Goal: Transaction & Acquisition: Purchase product/service

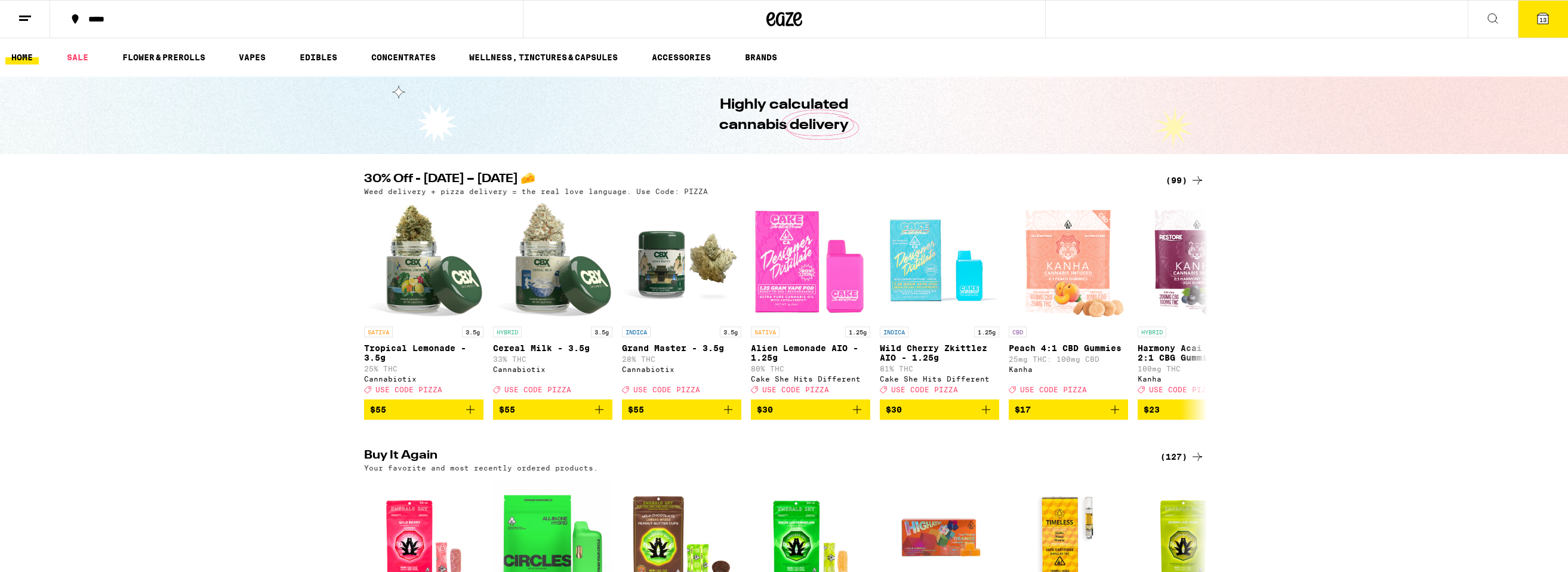
click at [858, 417] on icon "Add to bag" at bounding box center [857, 409] width 14 height 14
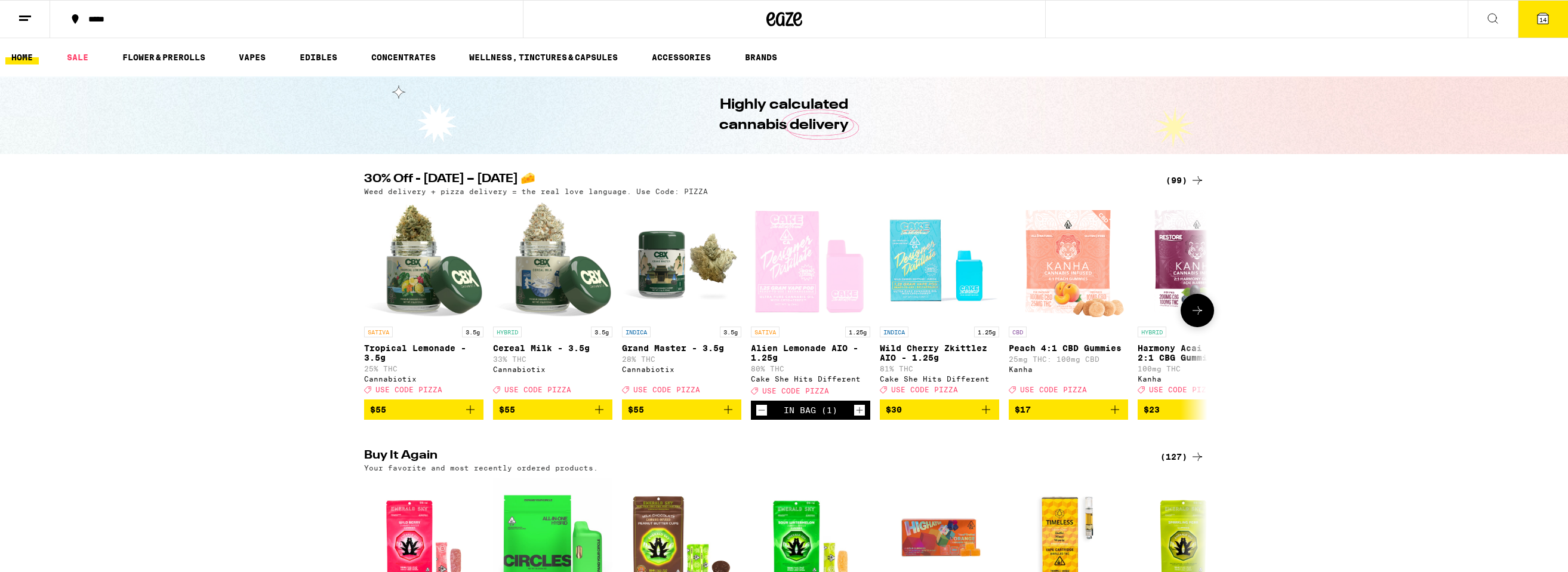
click at [989, 417] on icon "Add to bag" at bounding box center [986, 409] width 14 height 14
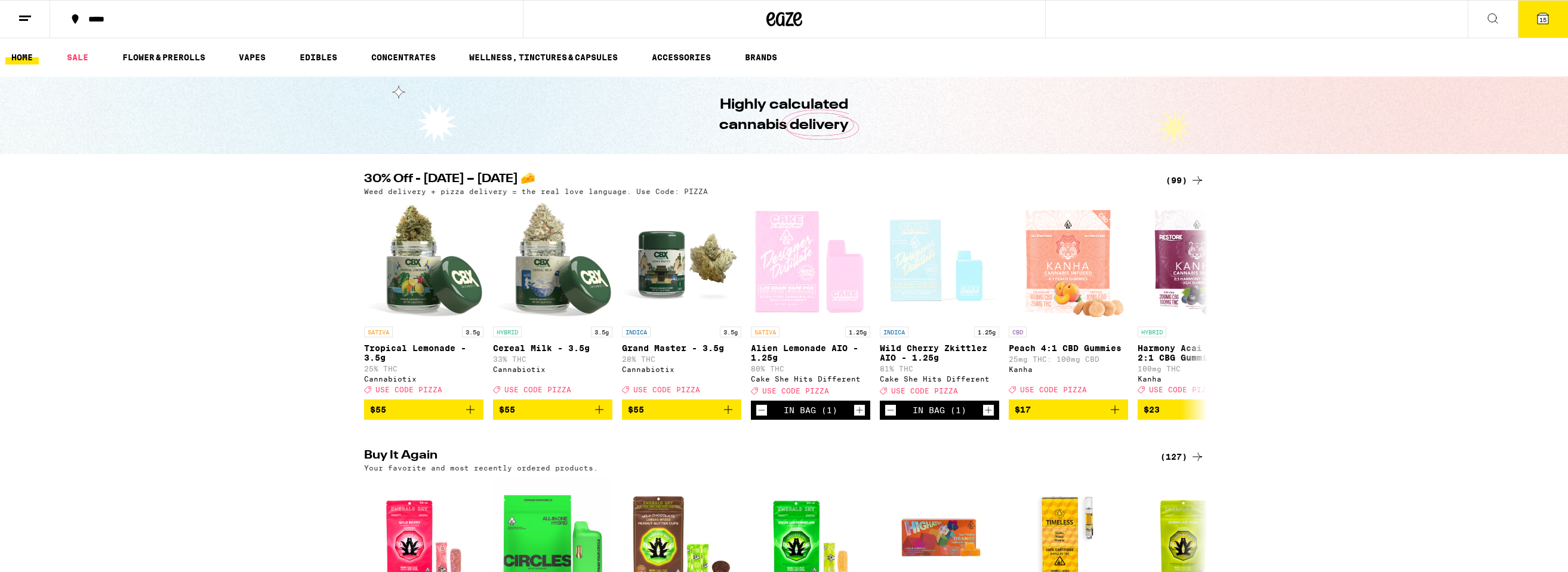
click at [1530, 17] on button "15" at bounding box center [1543, 19] width 50 height 37
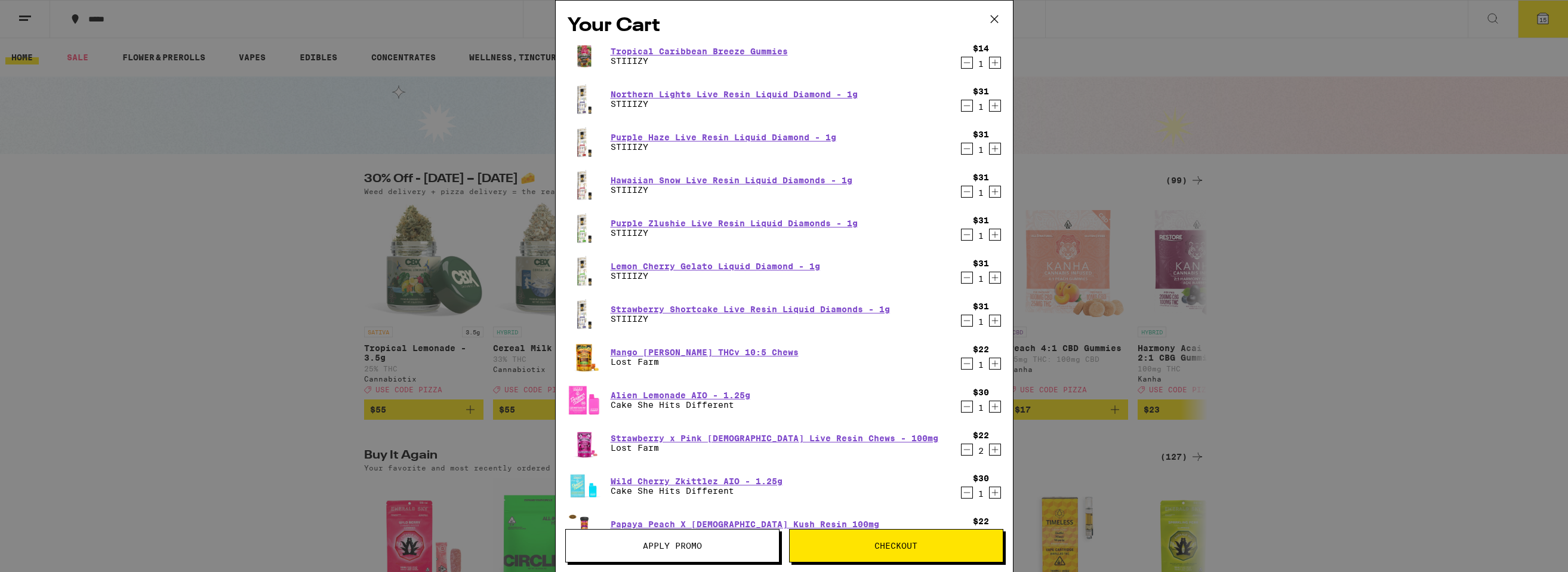
click at [967, 66] on icon "Decrement" at bounding box center [967, 63] width 11 height 14
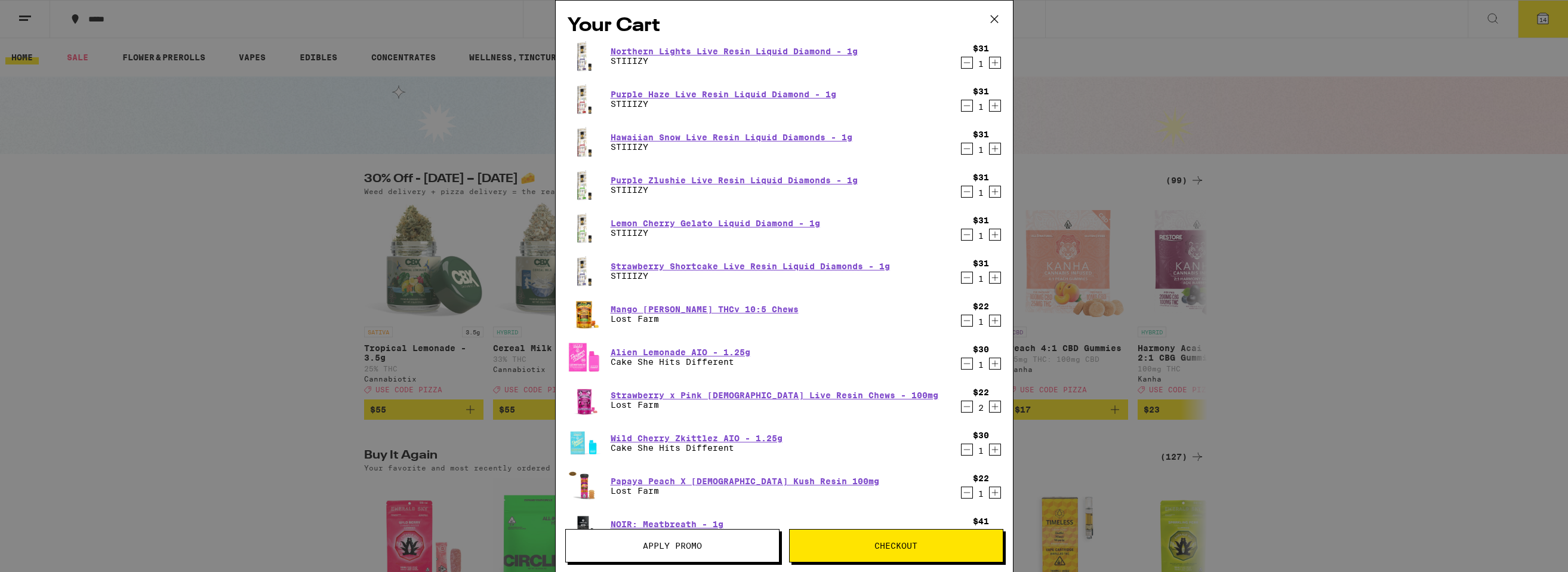
click at [967, 66] on icon "Decrement" at bounding box center [967, 63] width 11 height 14
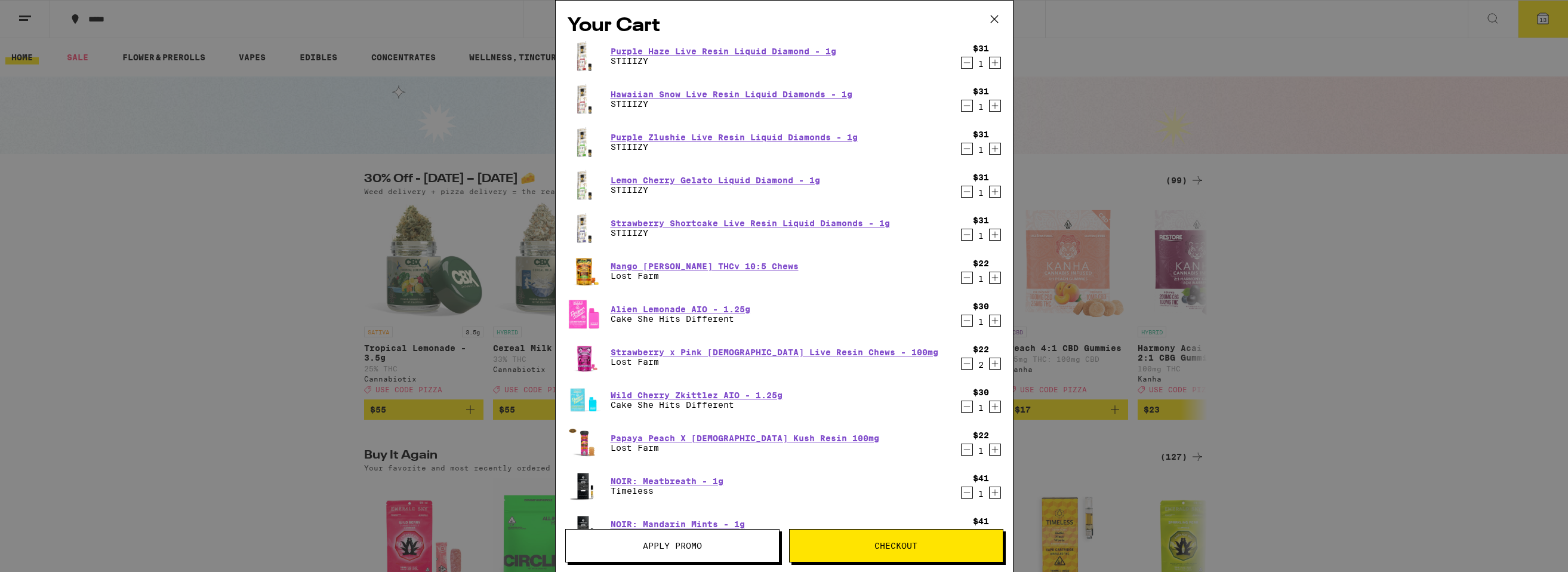
click at [967, 66] on icon "Decrement" at bounding box center [967, 63] width 11 height 14
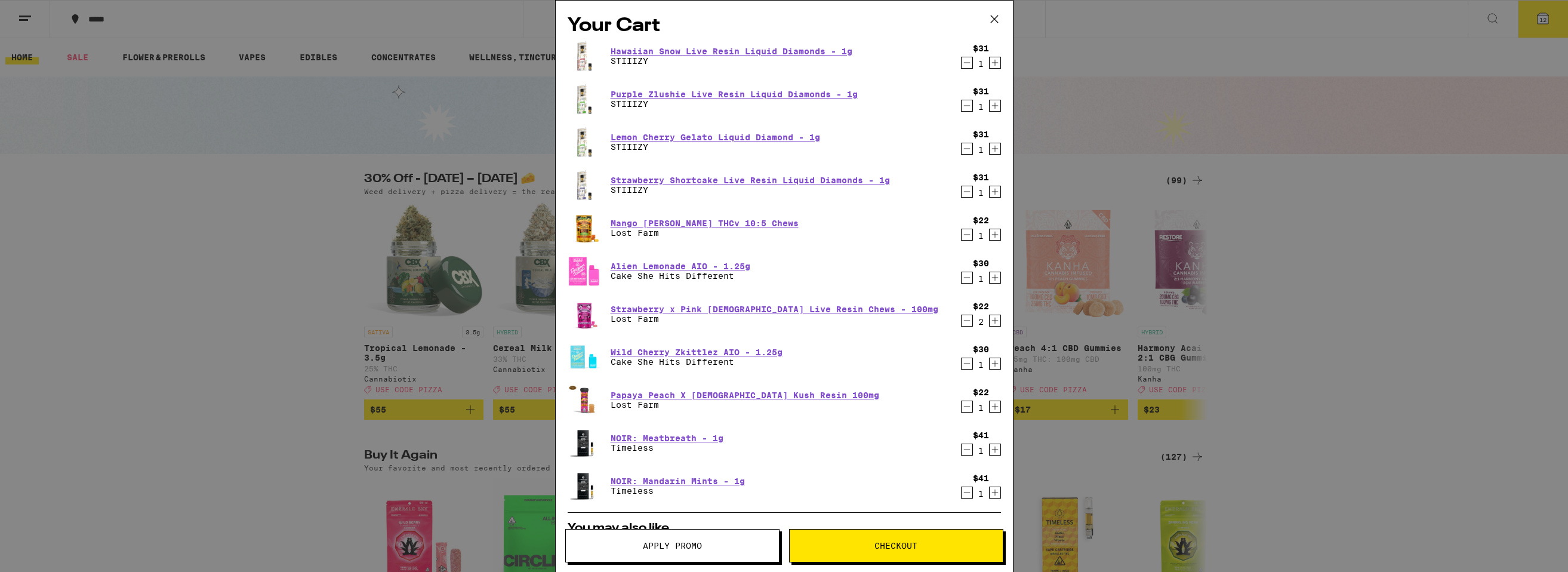
click at [967, 66] on icon "Decrement" at bounding box center [967, 63] width 11 height 14
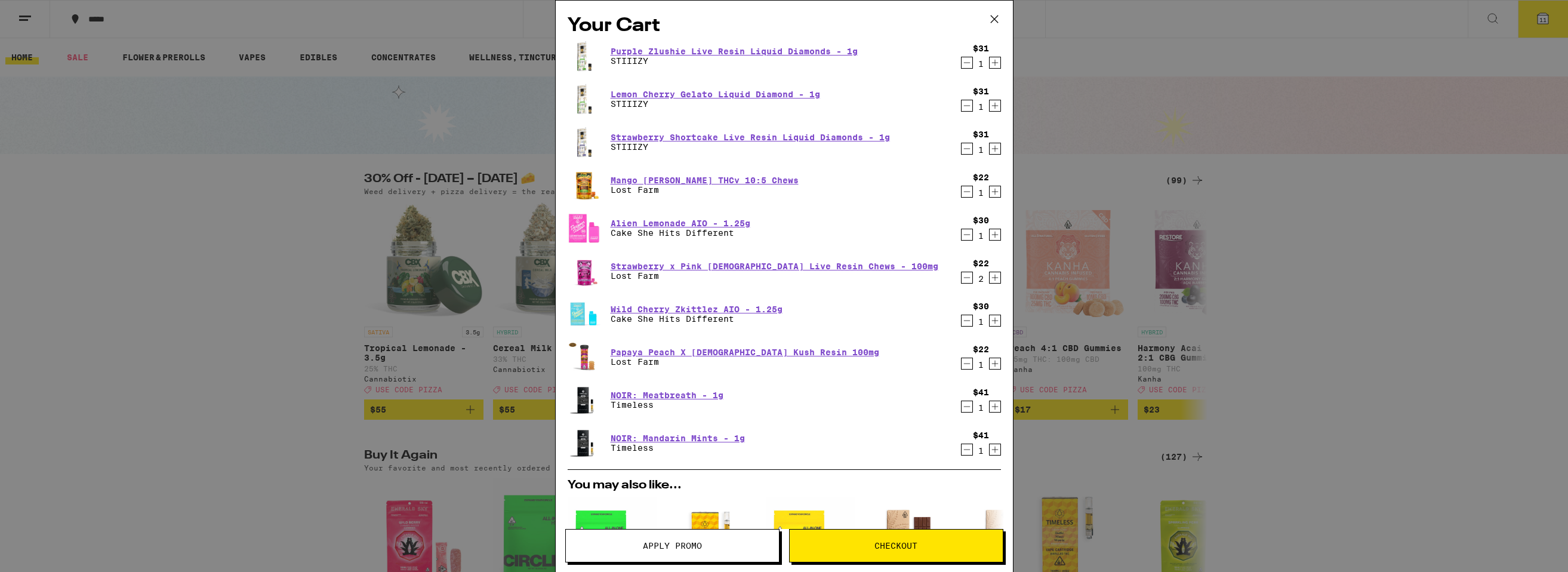
click at [967, 66] on icon "Decrement" at bounding box center [967, 63] width 11 height 14
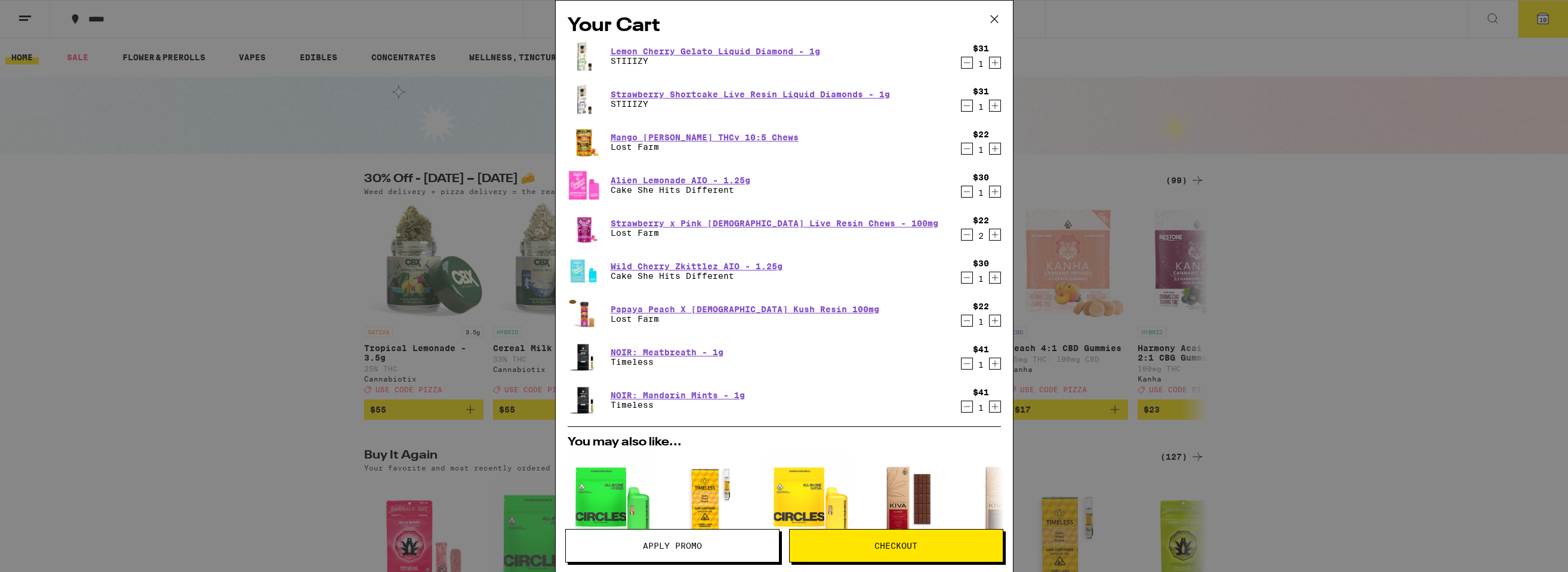
click at [967, 66] on icon "Decrement" at bounding box center [967, 63] width 11 height 14
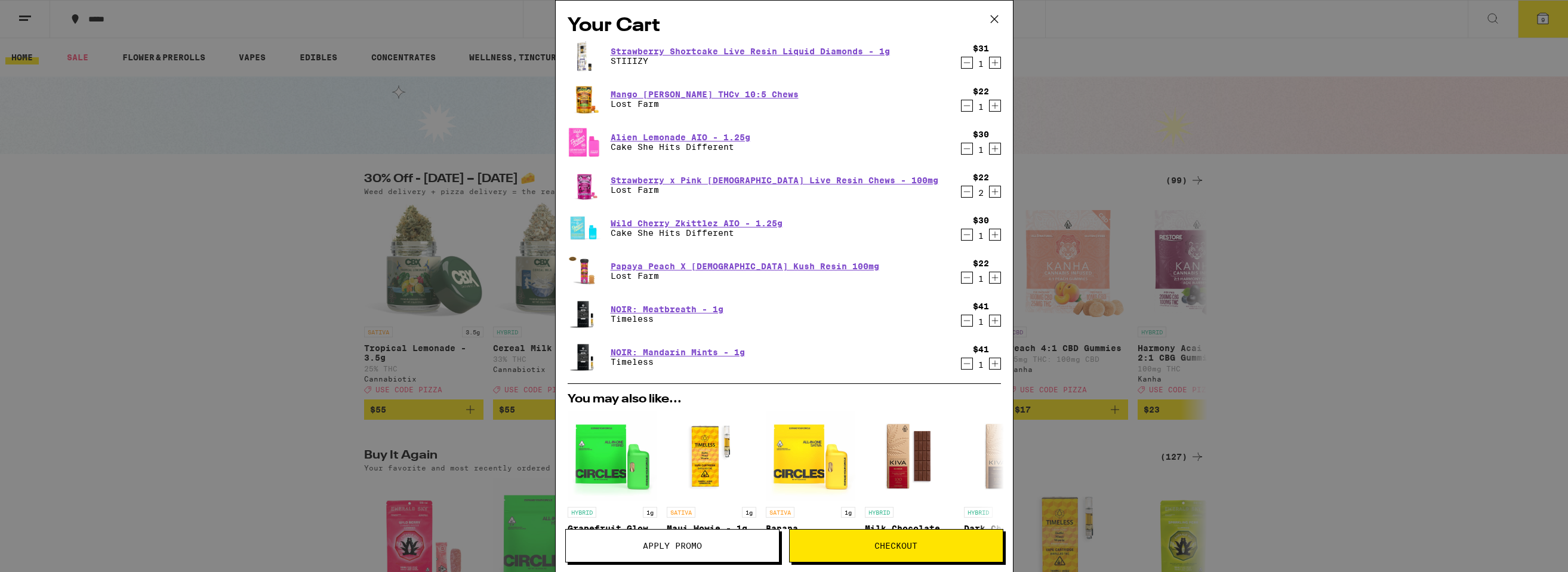
click at [967, 66] on icon "Decrement" at bounding box center [967, 63] width 11 height 14
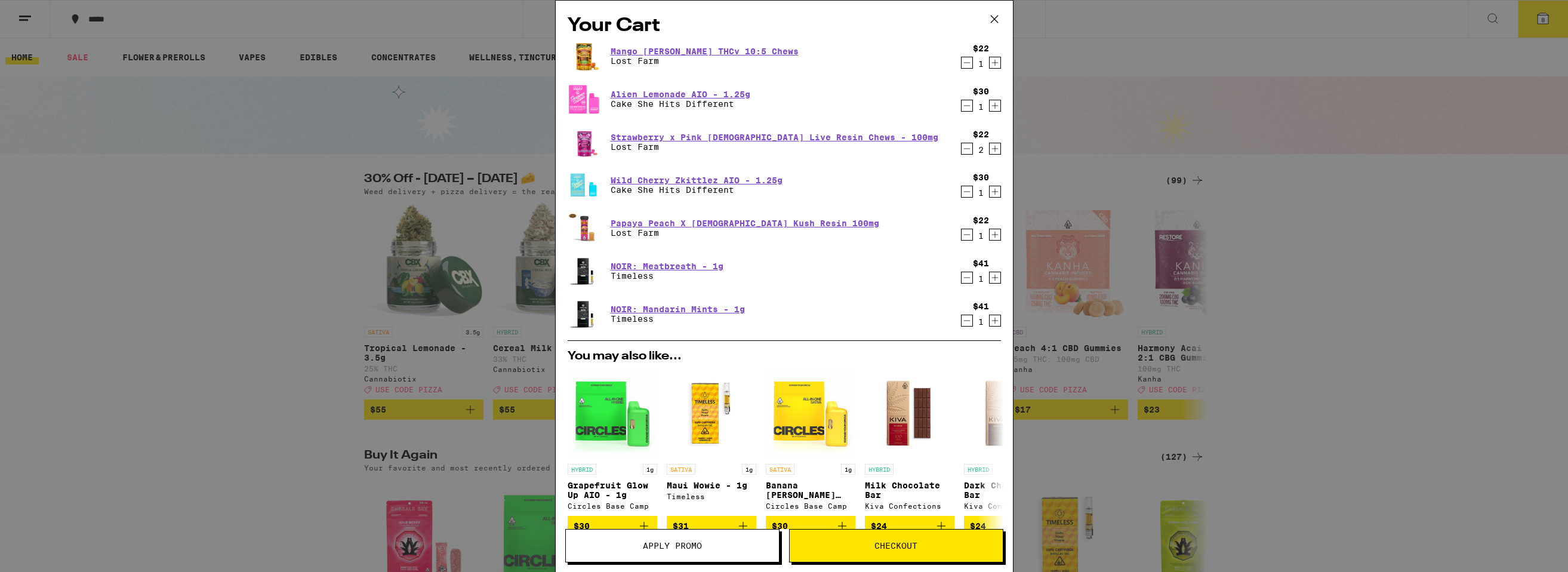
click at [967, 66] on icon "Decrement" at bounding box center [967, 63] width 11 height 14
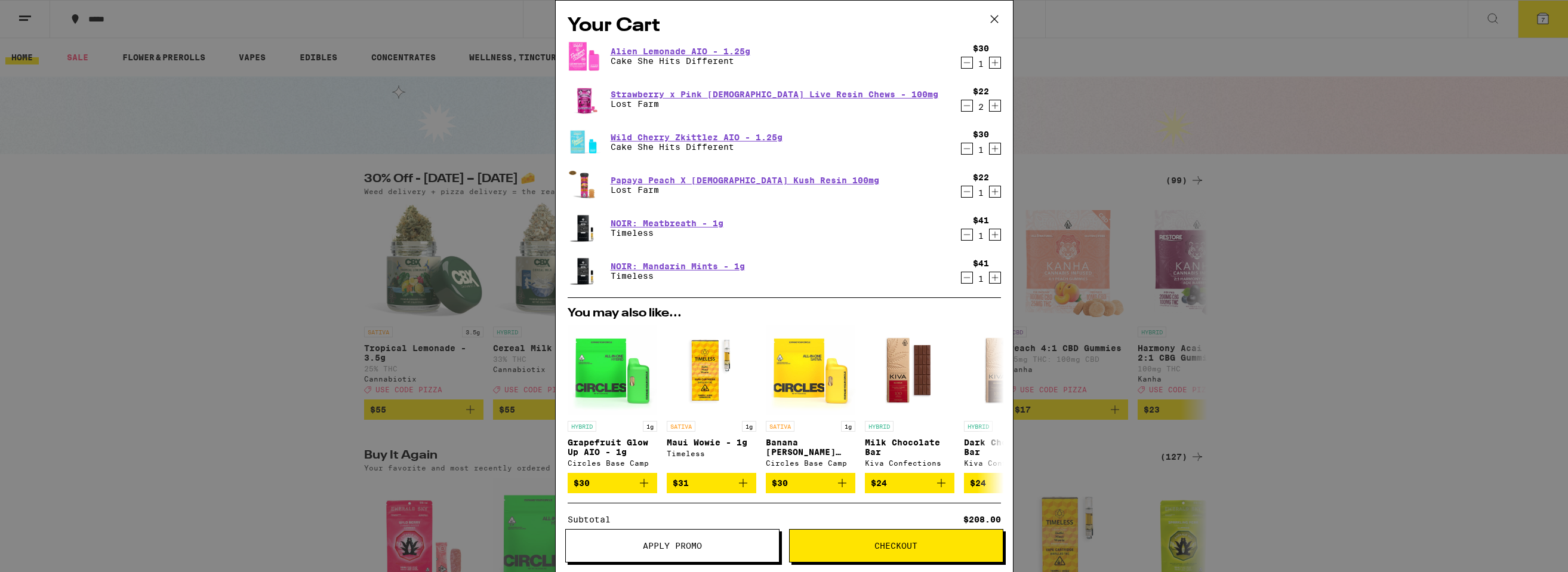
click at [962, 104] on icon "Decrement" at bounding box center [967, 106] width 11 height 14
click at [967, 105] on icon "Decrement" at bounding box center [967, 106] width 11 height 14
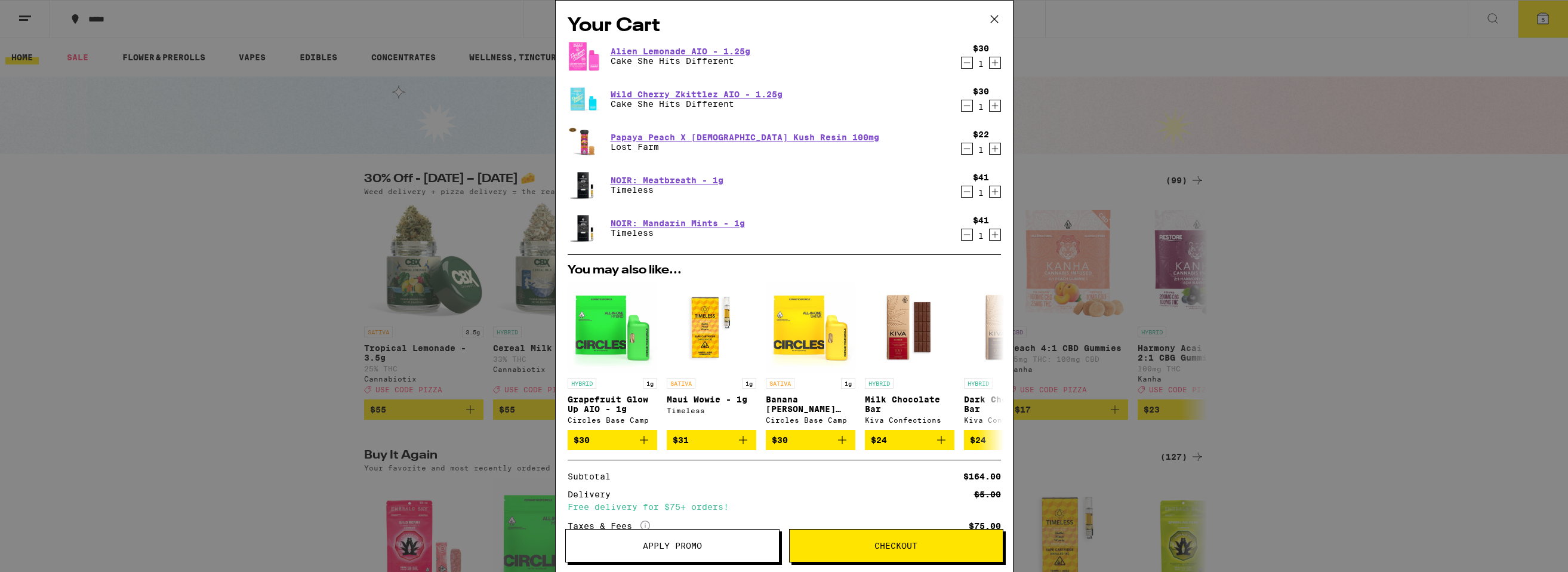
click at [965, 151] on icon "Decrement" at bounding box center [967, 148] width 11 height 14
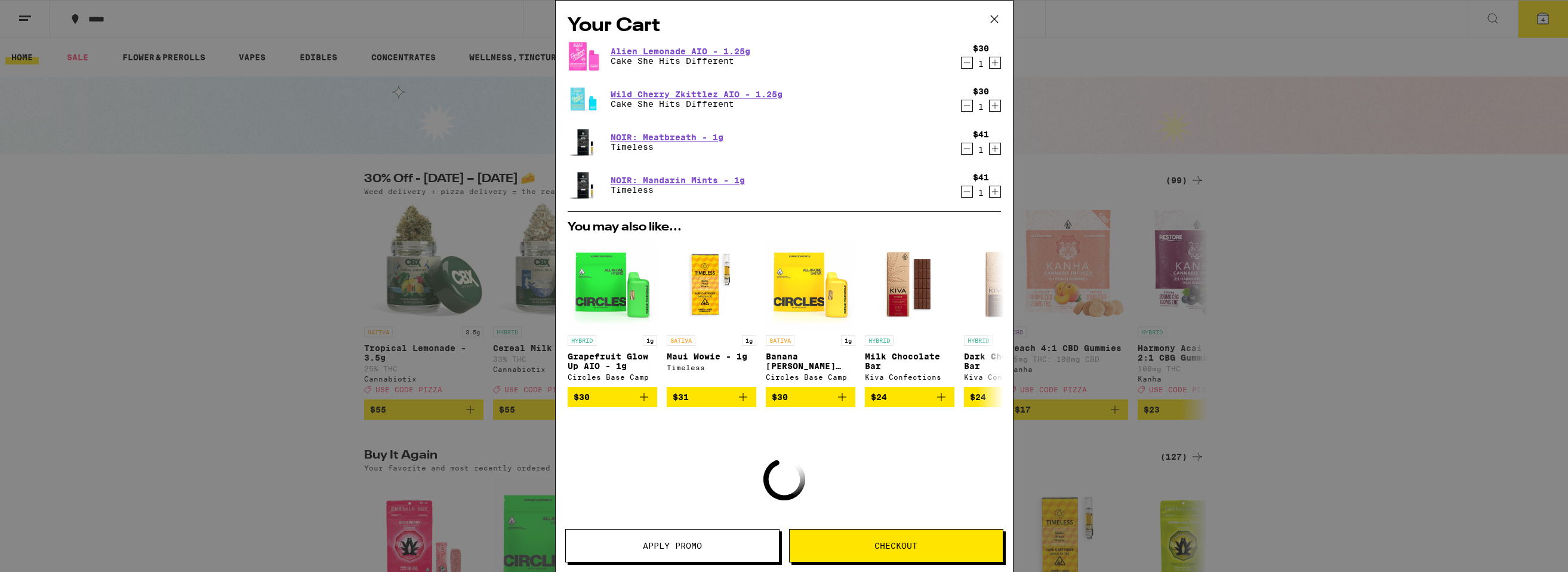
click at [965, 151] on icon "Decrement" at bounding box center [967, 148] width 11 height 14
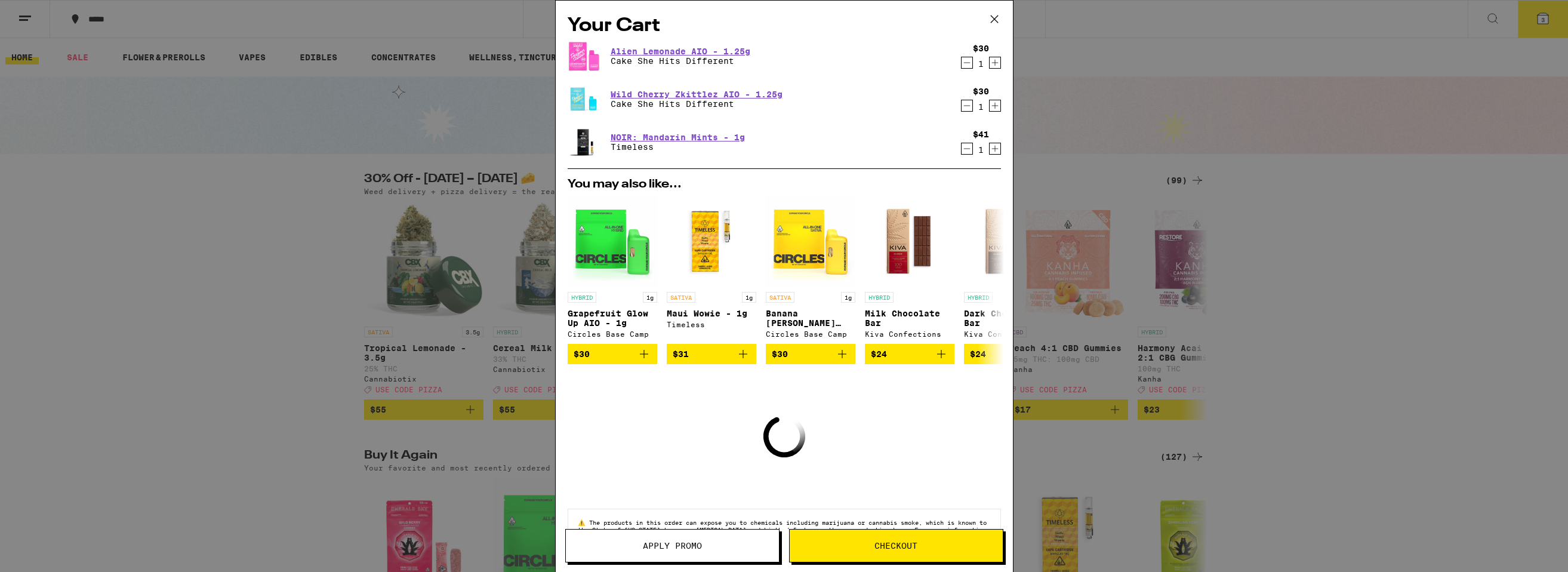
click at [965, 151] on icon "Decrement" at bounding box center [967, 148] width 11 height 14
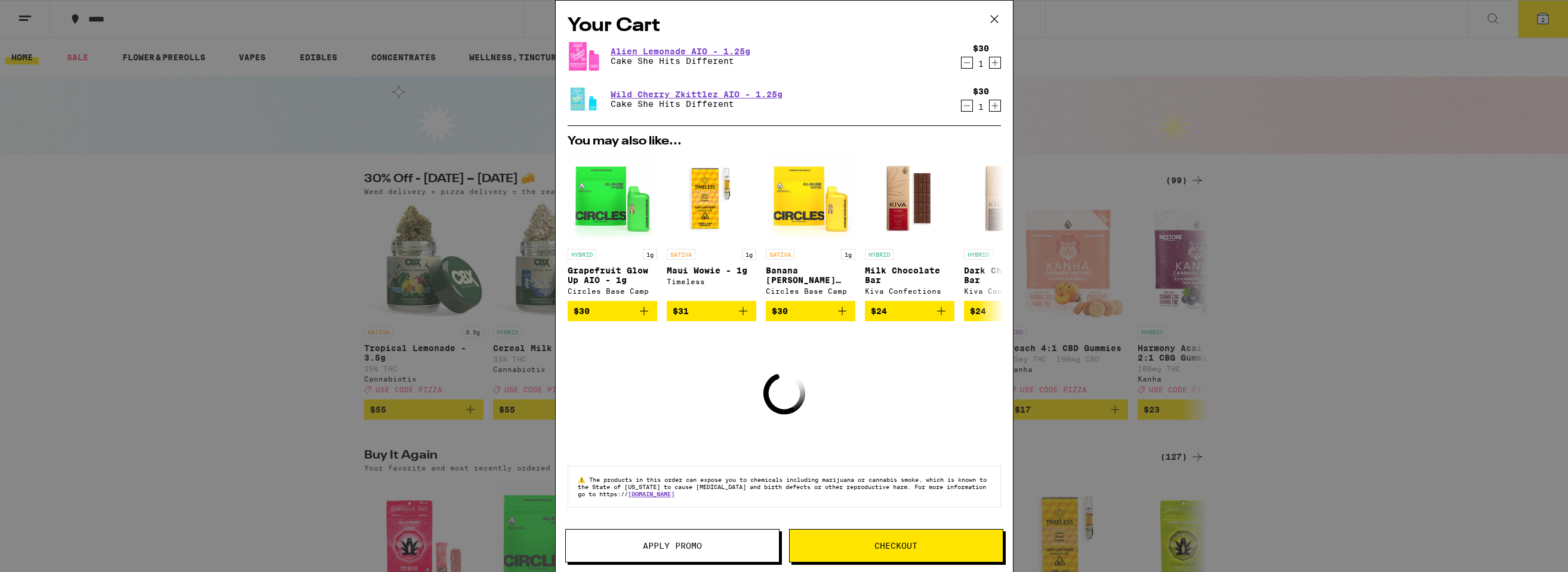
click at [1238, 155] on div "Your Cart Alien Lemonade AIO - 1.25g Cake She Hits Different $30 1 Wild Cherry …" at bounding box center [784, 286] width 1568 height 572
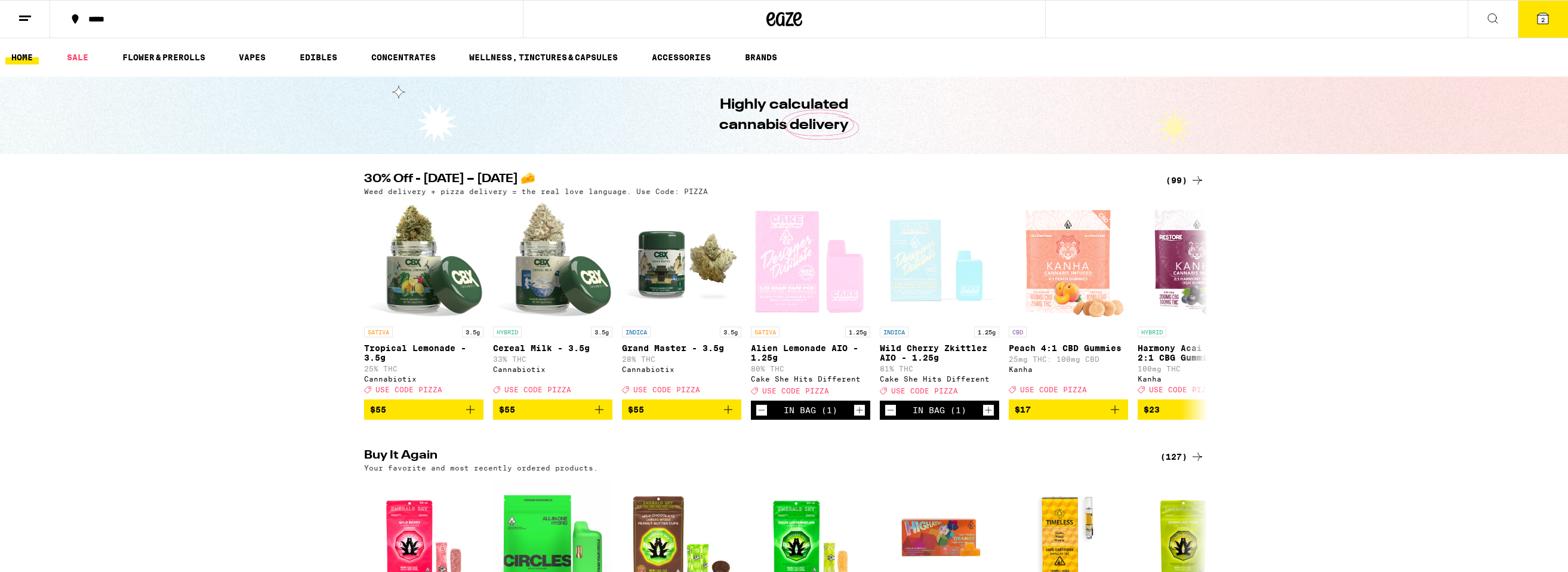
click at [1199, 181] on icon at bounding box center [1197, 181] width 14 height 14
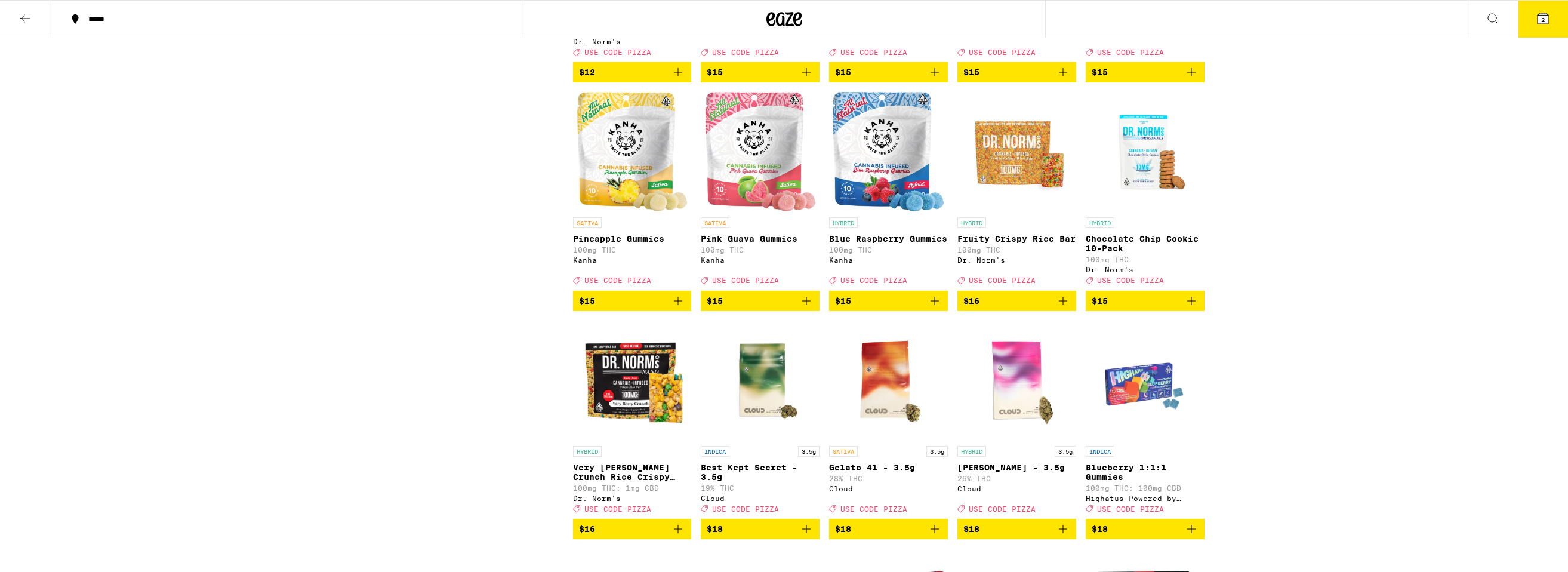
scroll to position [1216, 0]
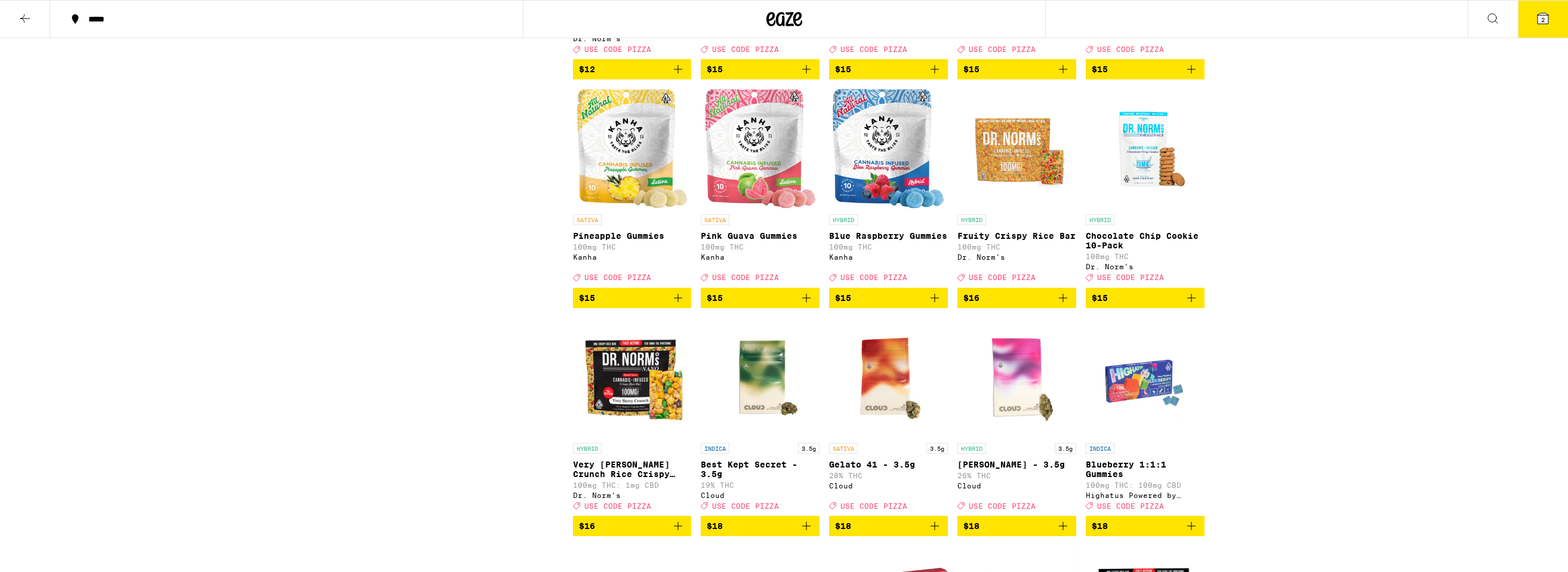
click at [1066, 305] on icon "Add to bag" at bounding box center [1063, 298] width 14 height 14
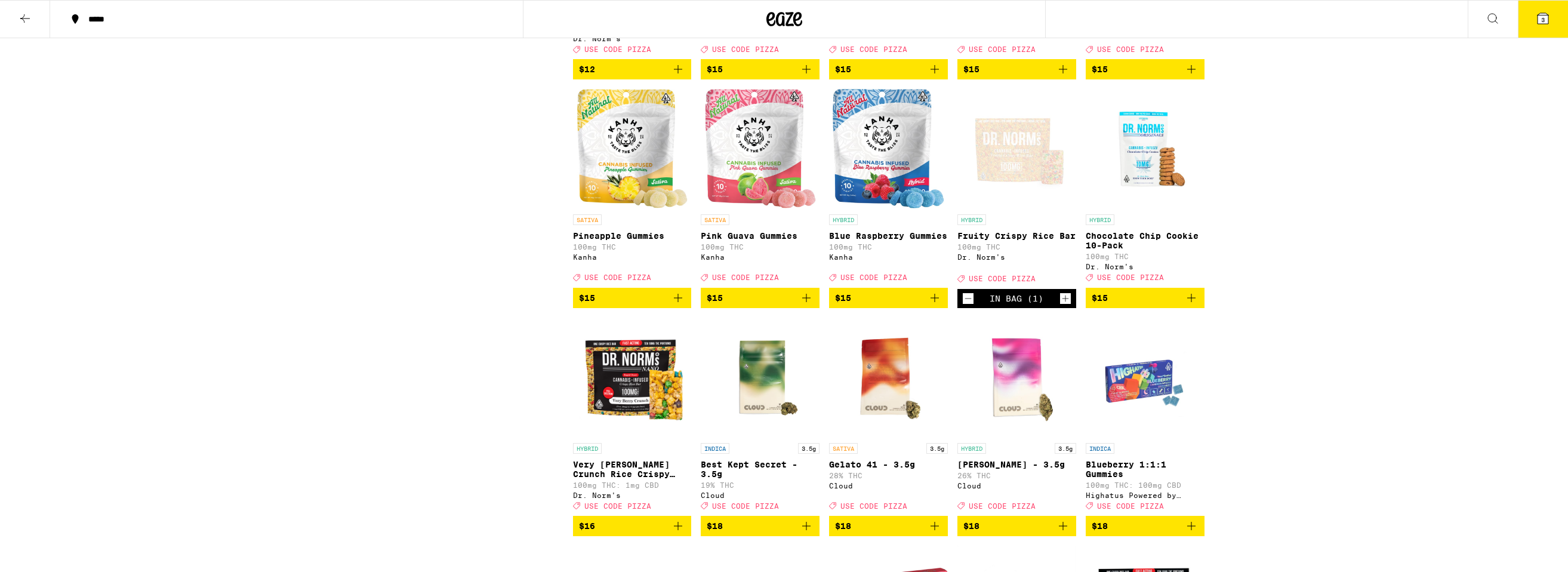
click at [1066, 306] on icon "Increment" at bounding box center [1065, 299] width 11 height 14
click at [1190, 302] on icon "Add to bag" at bounding box center [1191, 298] width 8 height 8
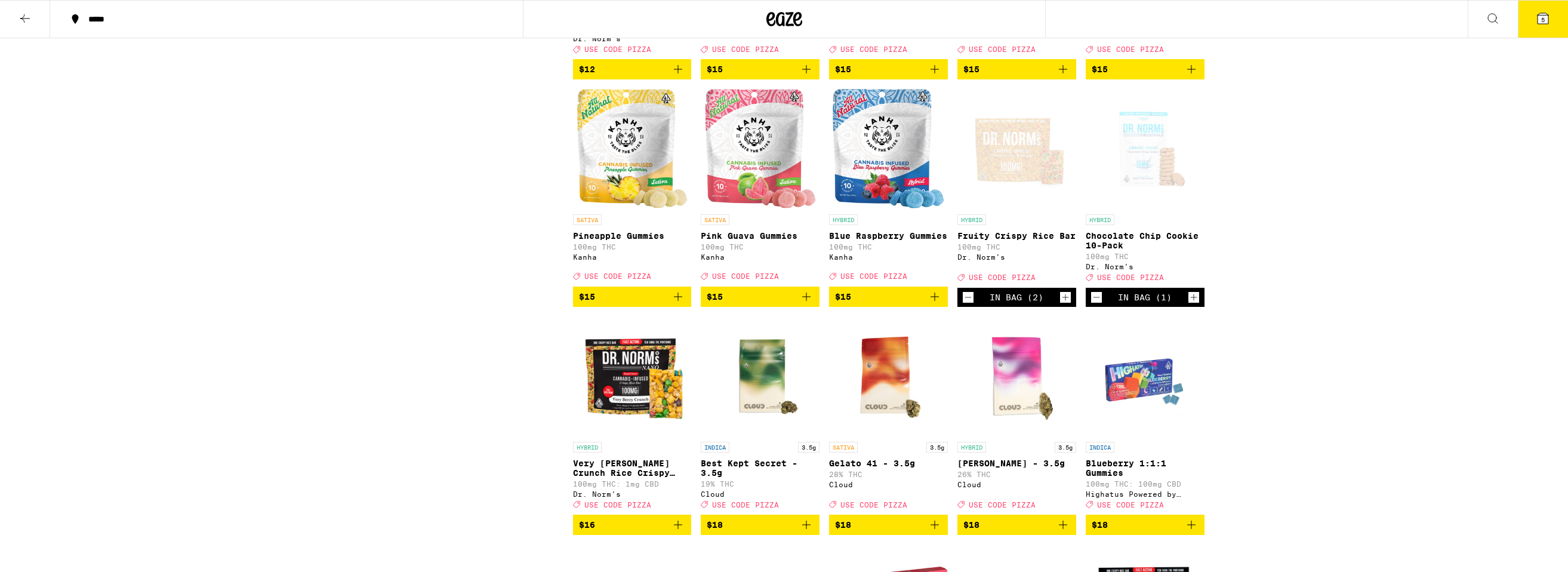
click at [1190, 304] on icon "Increment" at bounding box center [1194, 297] width 11 height 14
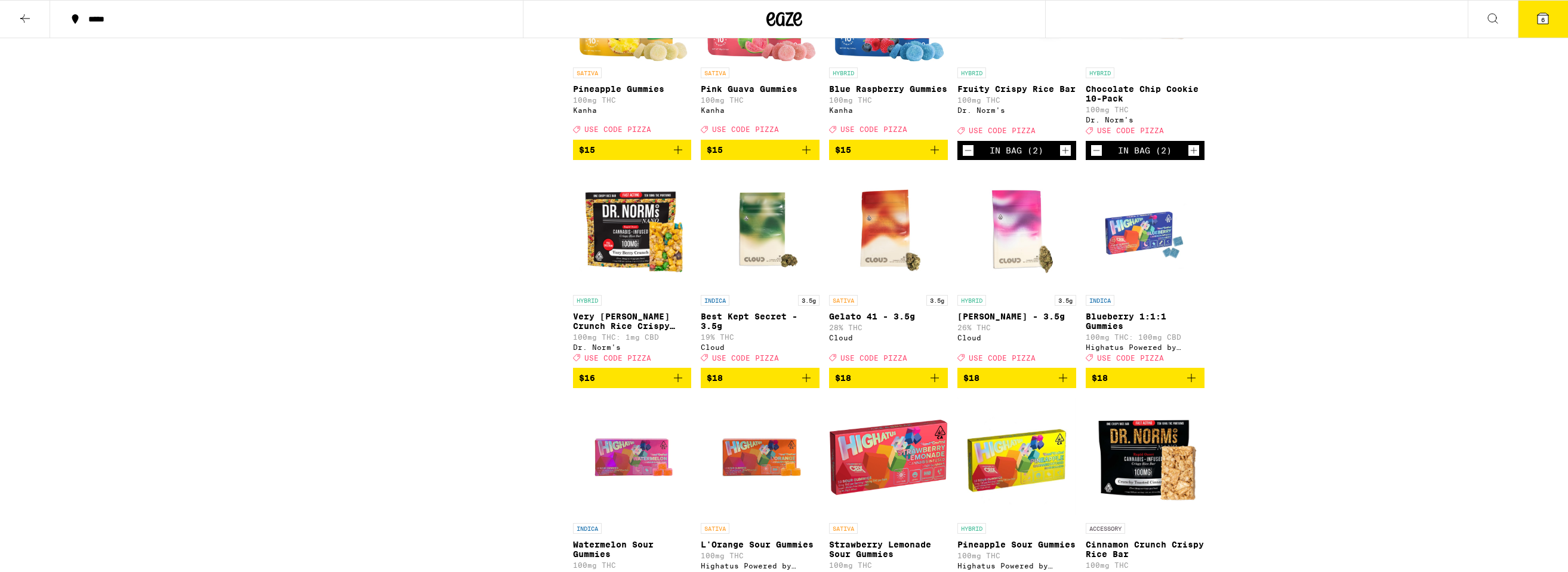
scroll to position [1376, 0]
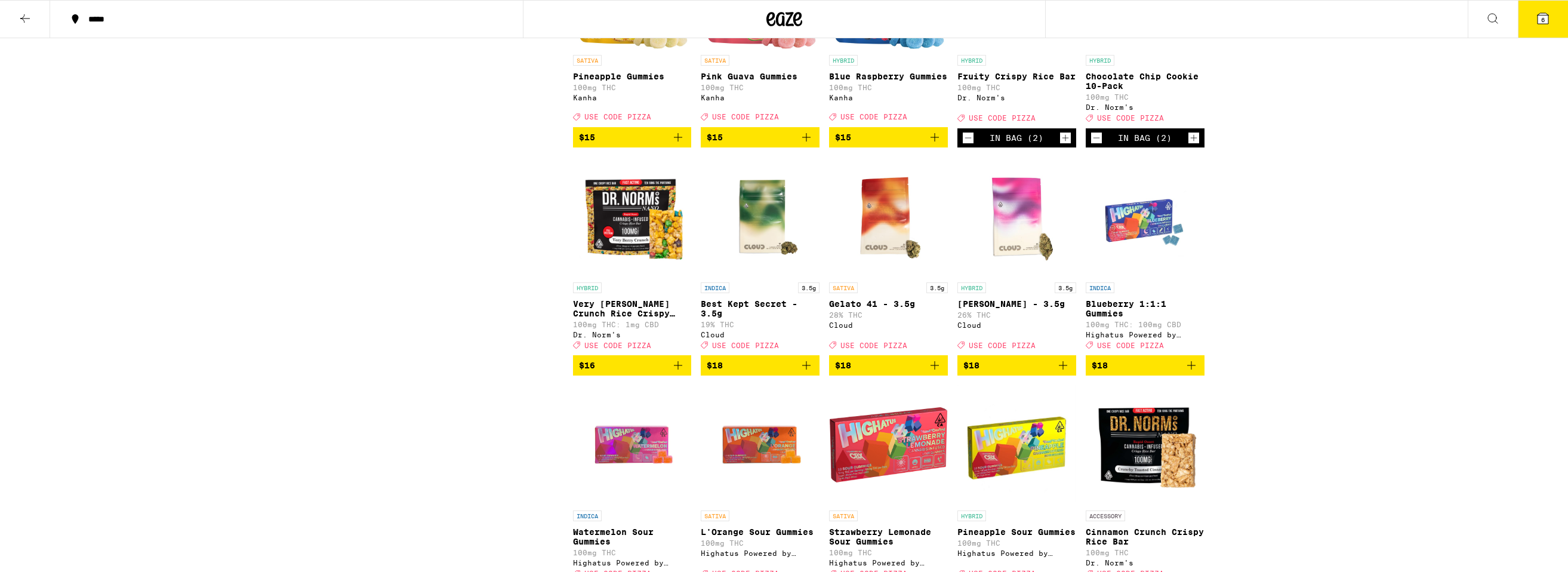
click at [678, 370] on icon "Add to bag" at bounding box center [678, 365] width 8 height 8
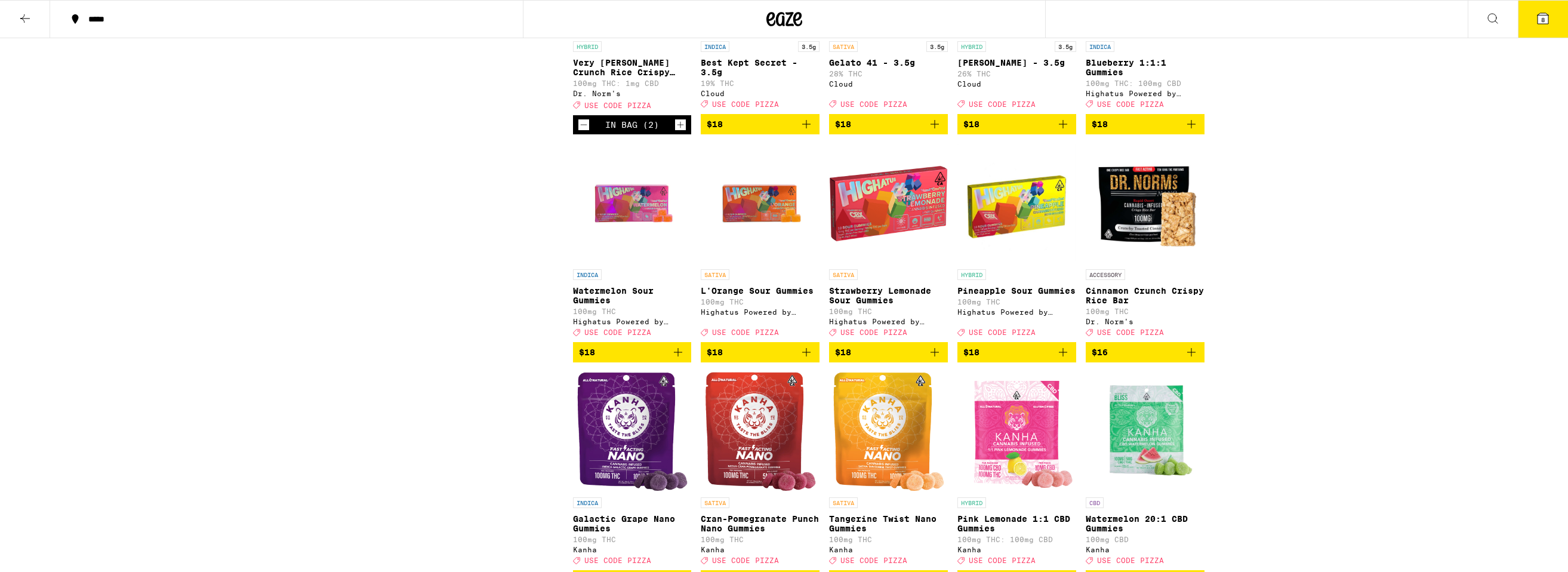
scroll to position [1652, 0]
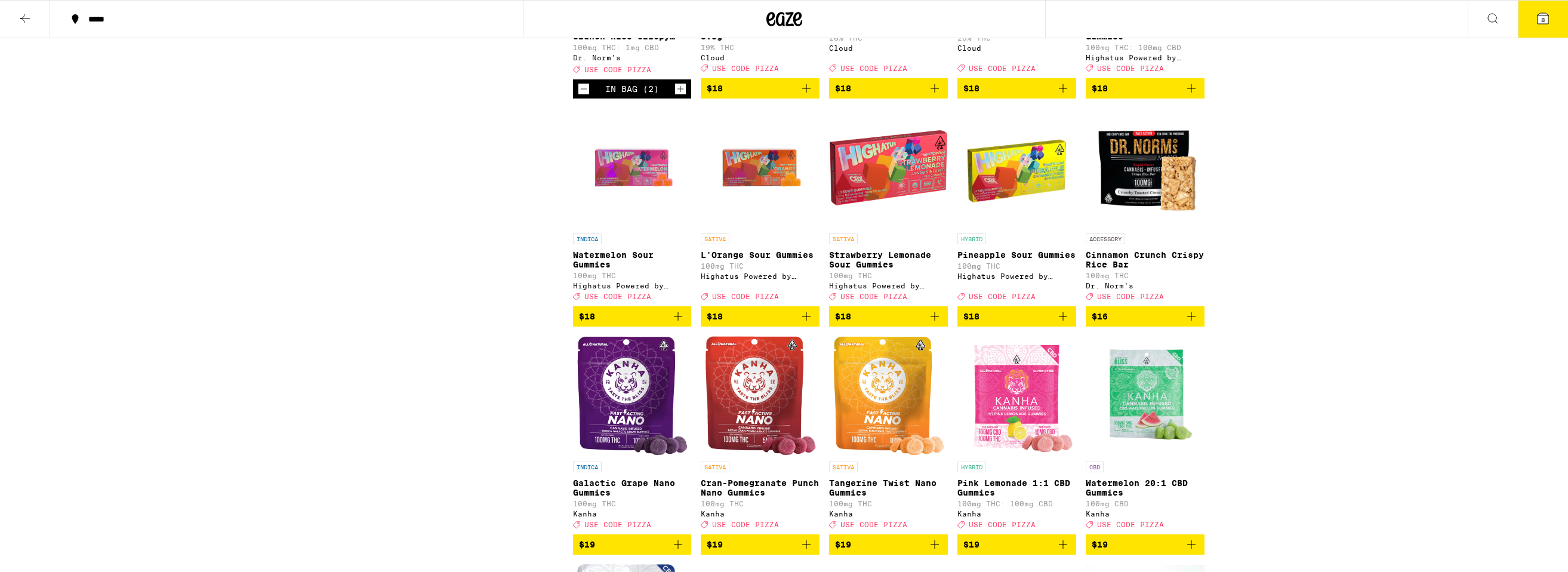
click at [1197, 324] on icon "Add to bag" at bounding box center [1191, 317] width 14 height 14
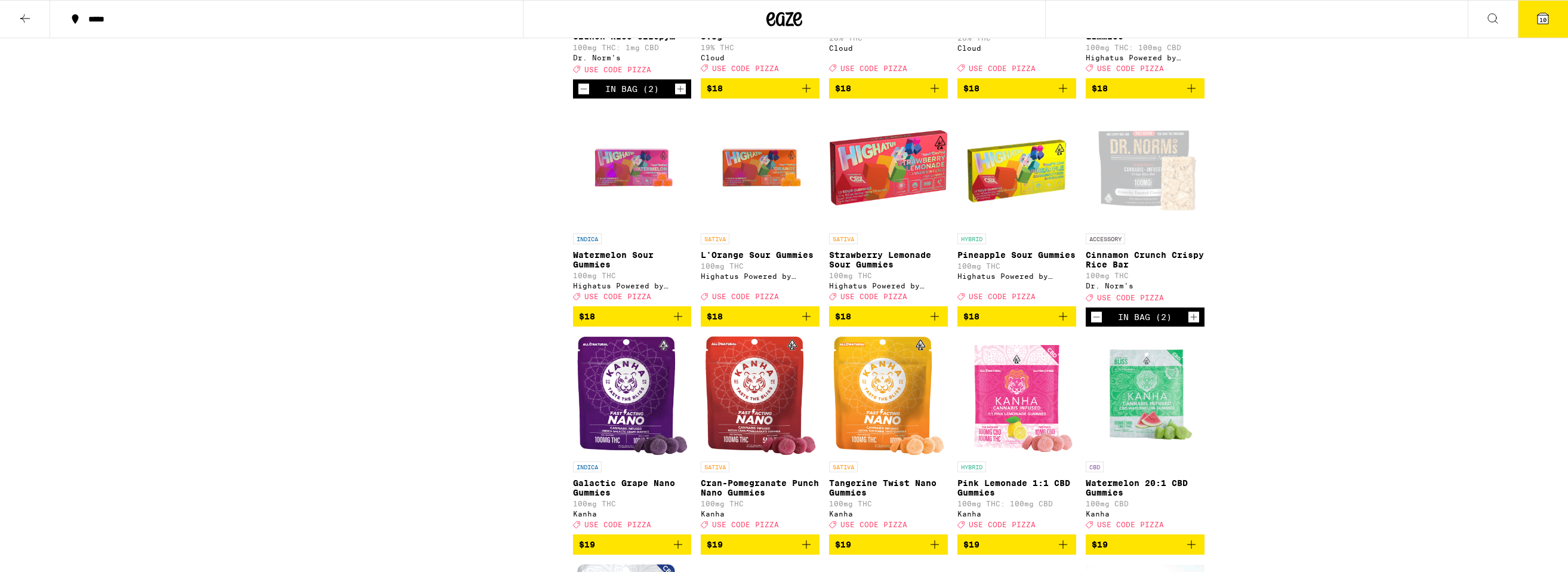
click at [1098, 324] on icon "Decrement" at bounding box center [1096, 317] width 11 height 14
click at [581, 96] on icon "Decrement" at bounding box center [583, 89] width 11 height 14
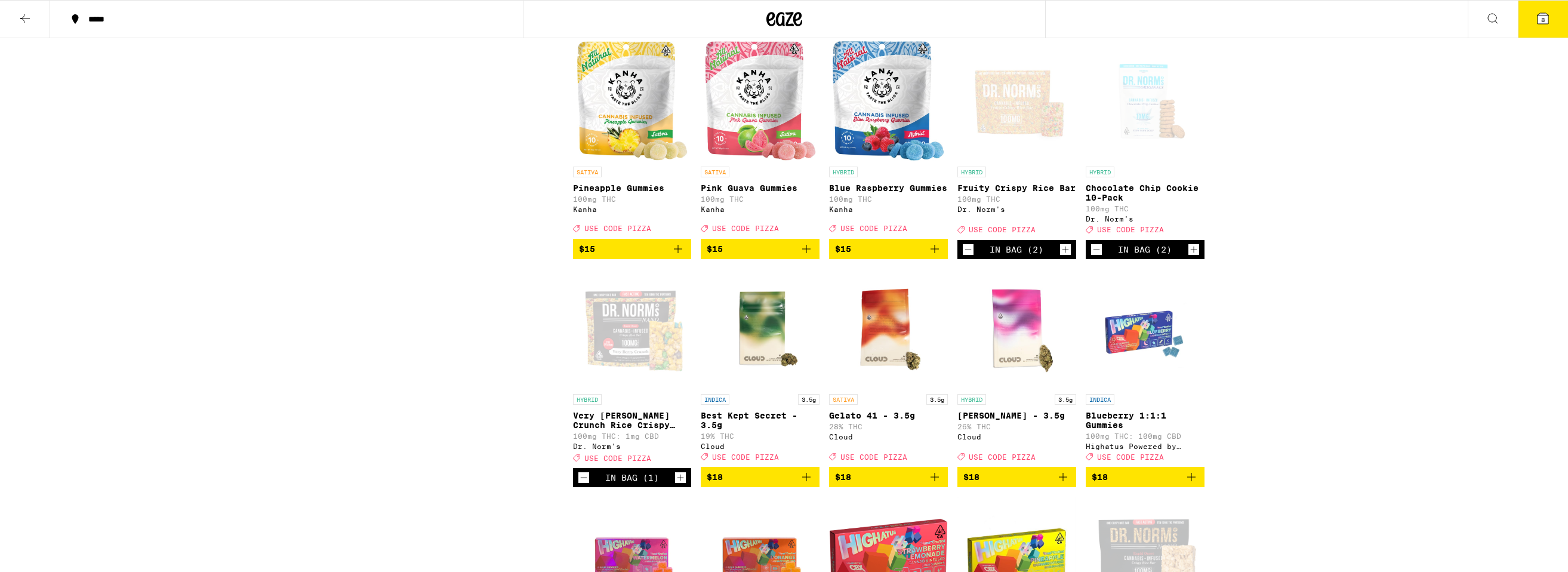
scroll to position [1260, 0]
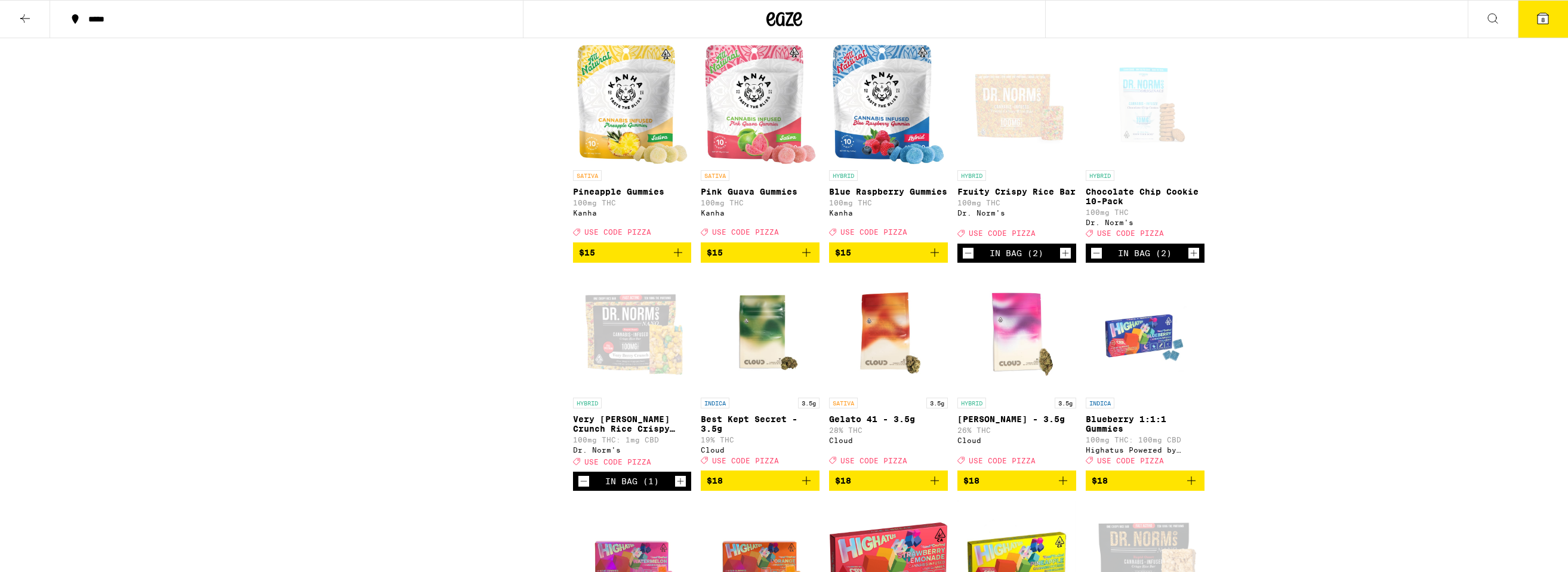
click at [969, 261] on icon "Decrement" at bounding box center [968, 253] width 11 height 14
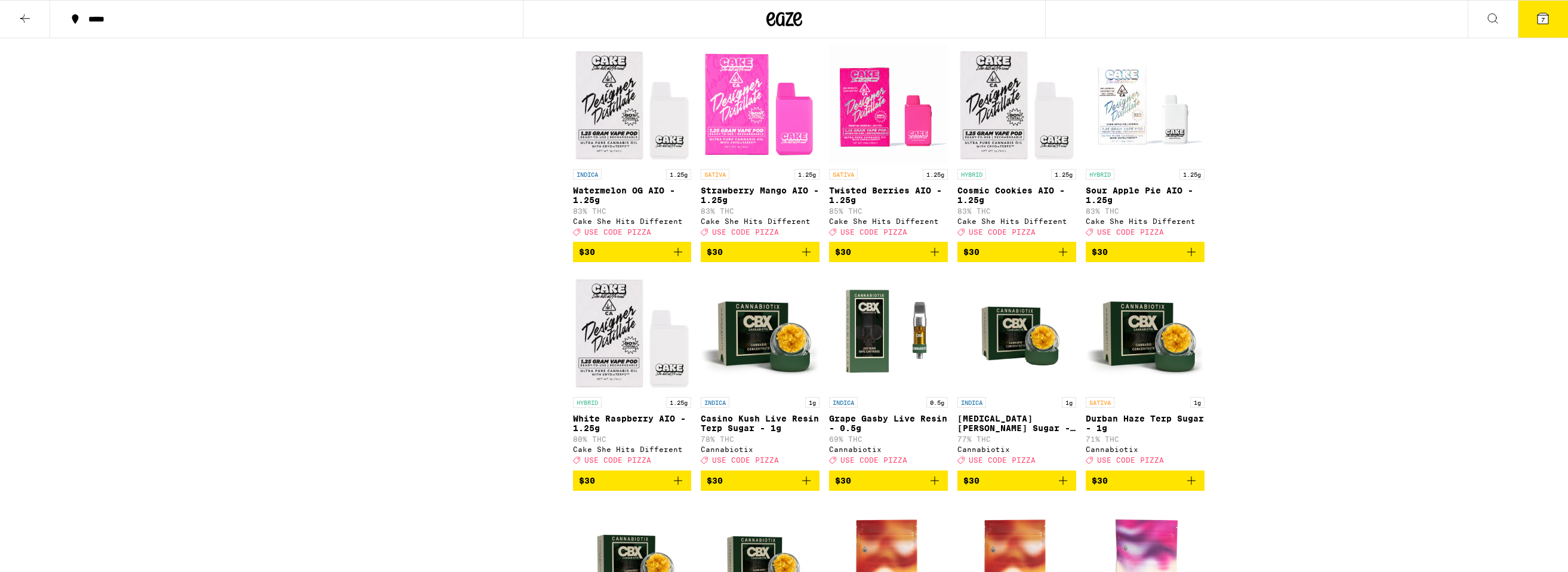
scroll to position [2859, 0]
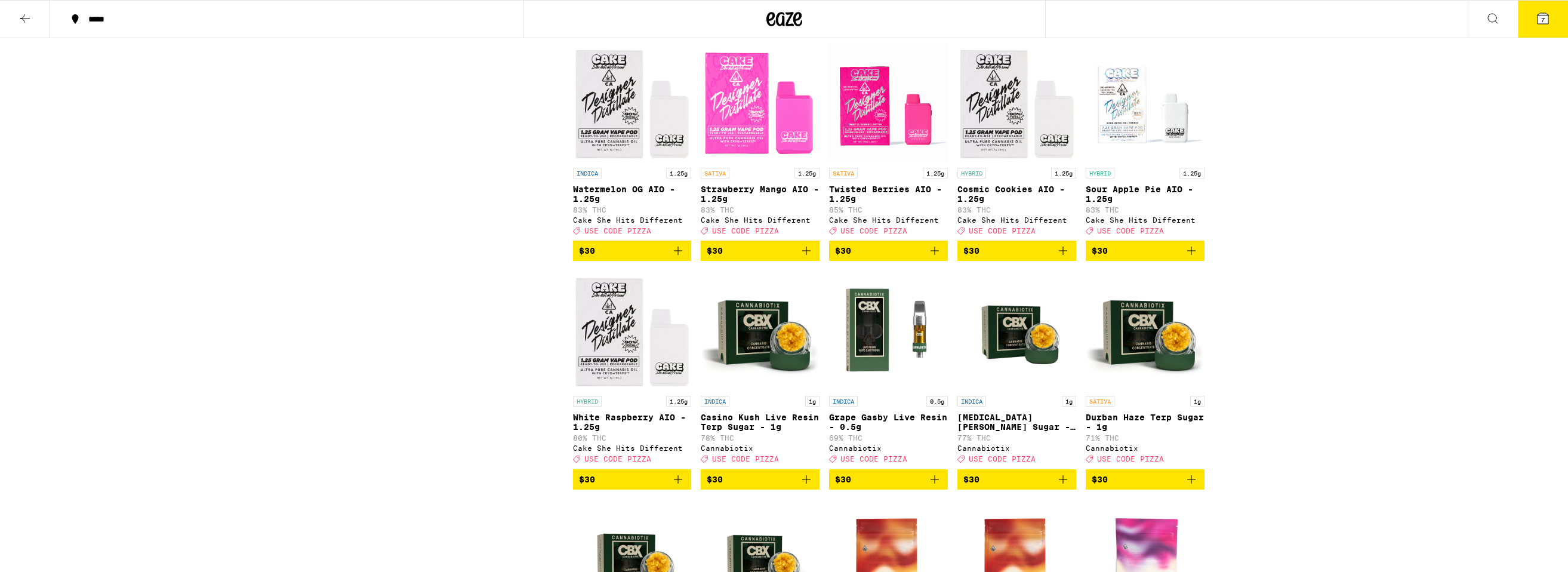
click at [1062, 255] on icon "Add to bag" at bounding box center [1063, 250] width 8 height 8
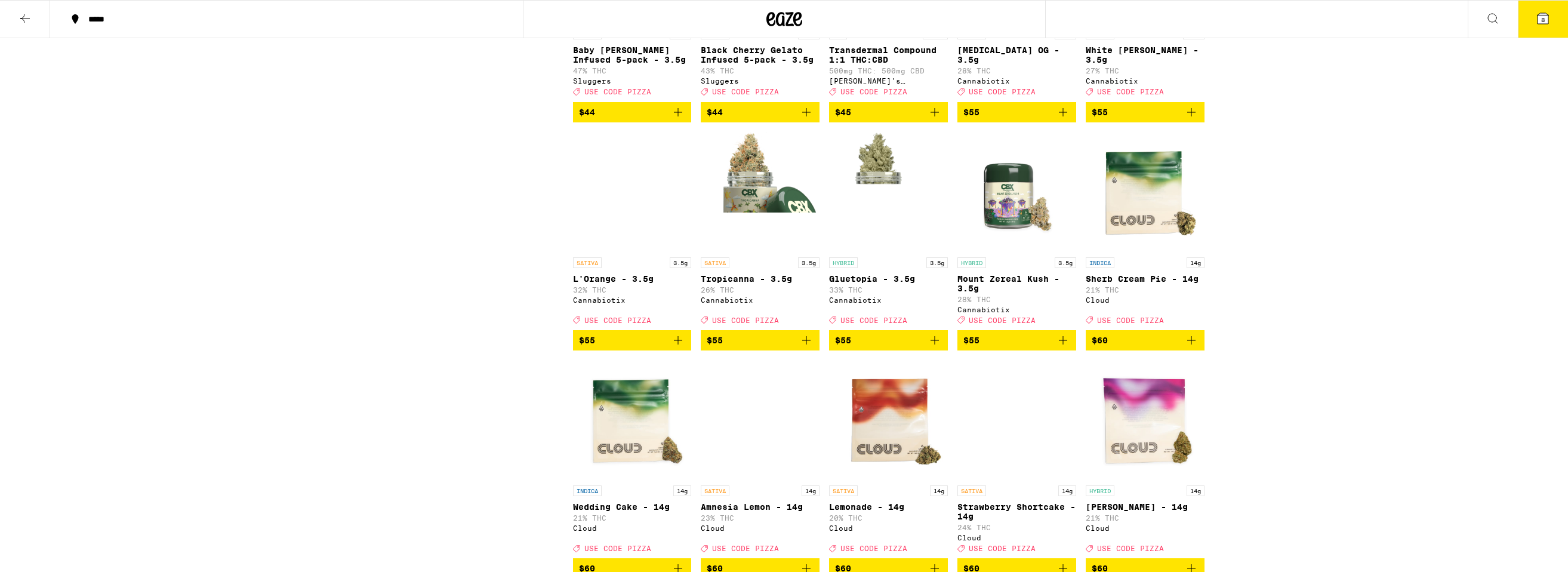
scroll to position [3911, 0]
